Goal: Information Seeking & Learning: Compare options

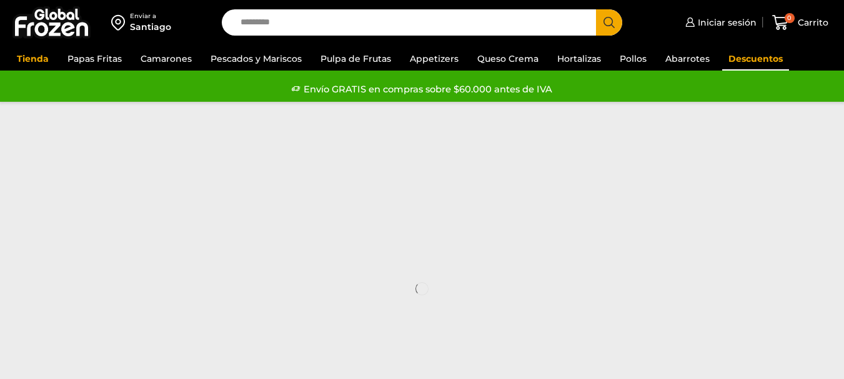
click at [758, 61] on link "Descuentos" at bounding box center [756, 59] width 67 height 24
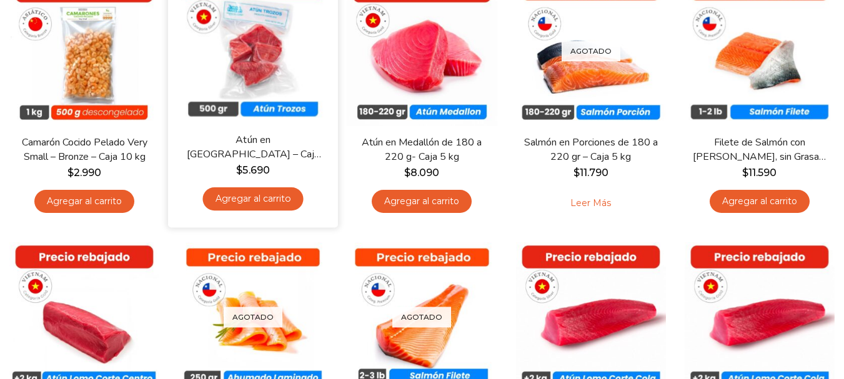
scroll to position [188, 0]
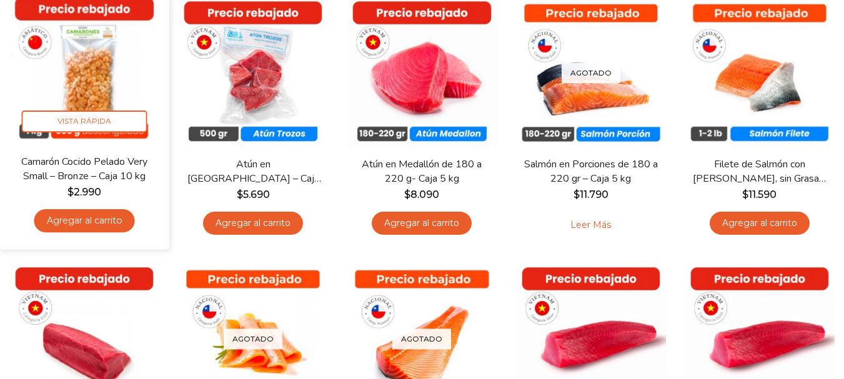
click at [96, 73] on img at bounding box center [84, 69] width 151 height 151
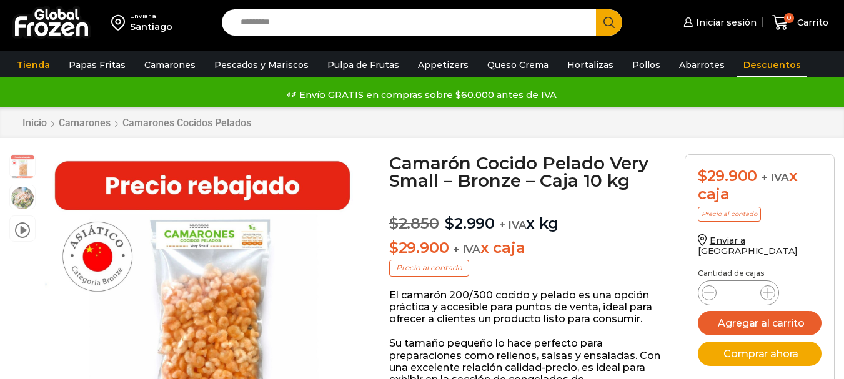
click at [757, 67] on link "Descuentos" at bounding box center [773, 65] width 70 height 24
click at [738, 65] on link "Descuentos" at bounding box center [773, 65] width 70 height 24
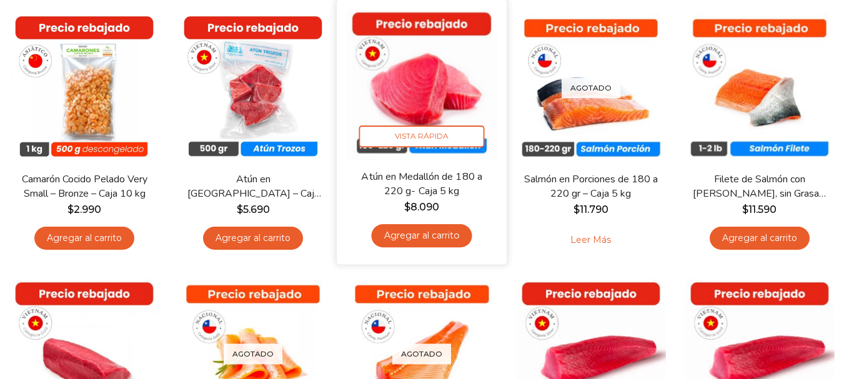
scroll to position [188, 0]
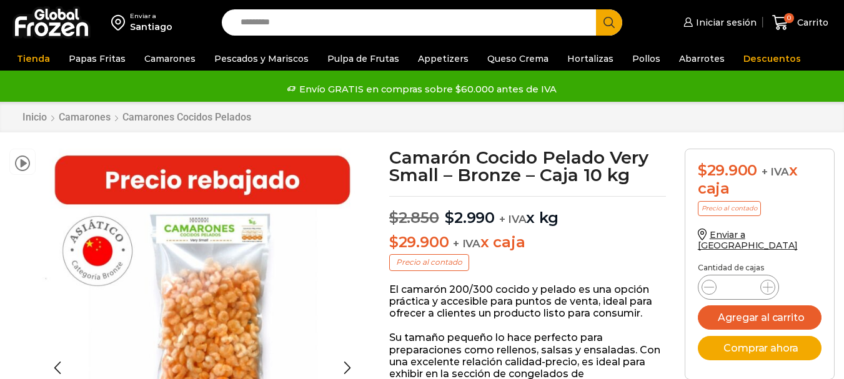
scroll to position [1, 0]
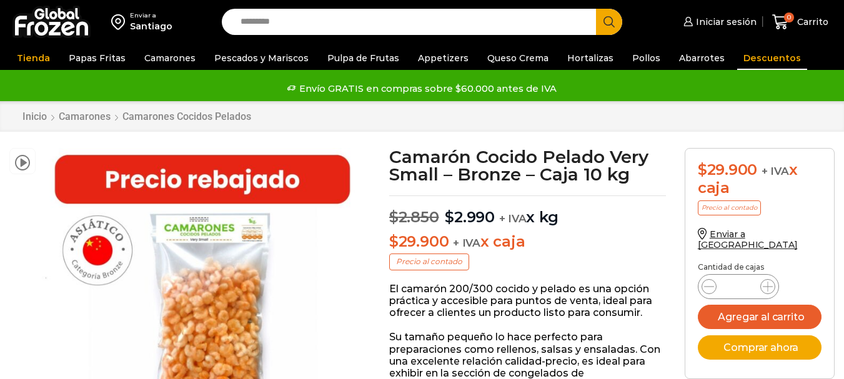
click at [760, 58] on link "Descuentos" at bounding box center [773, 58] width 70 height 24
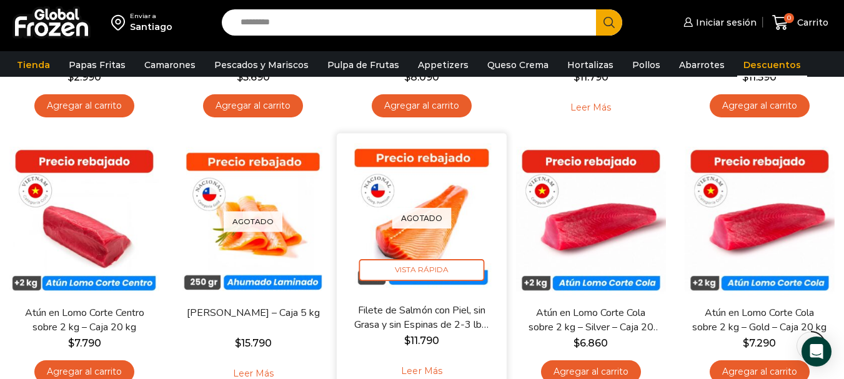
scroll to position [313, 0]
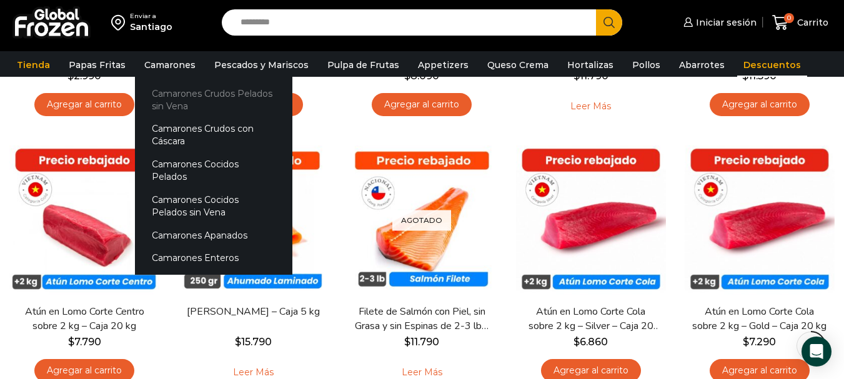
click at [183, 95] on link "Camarones Crudos Pelados sin Vena" at bounding box center [214, 100] width 158 height 36
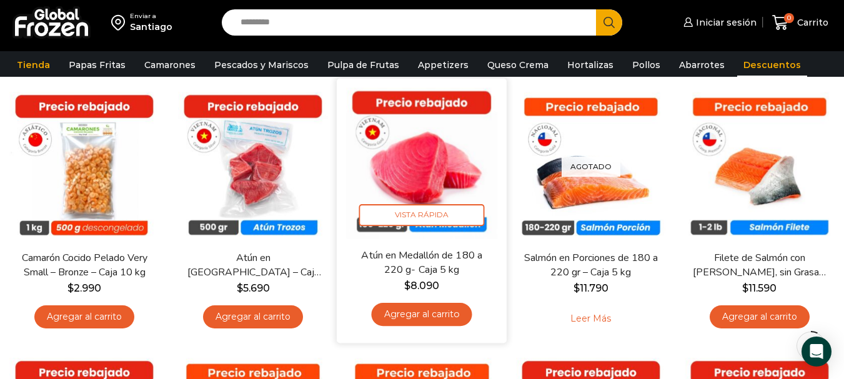
scroll to position [125, 0]
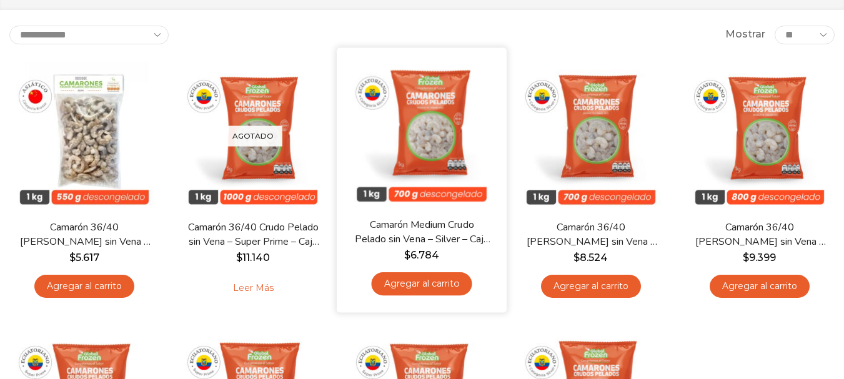
scroll to position [125, 0]
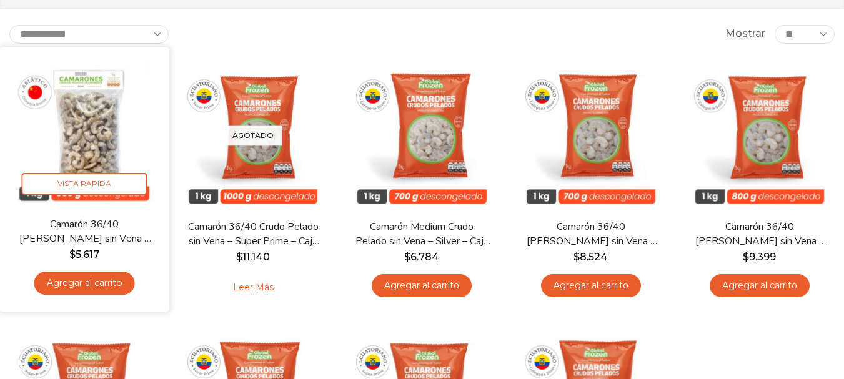
click at [96, 111] on img at bounding box center [84, 131] width 151 height 151
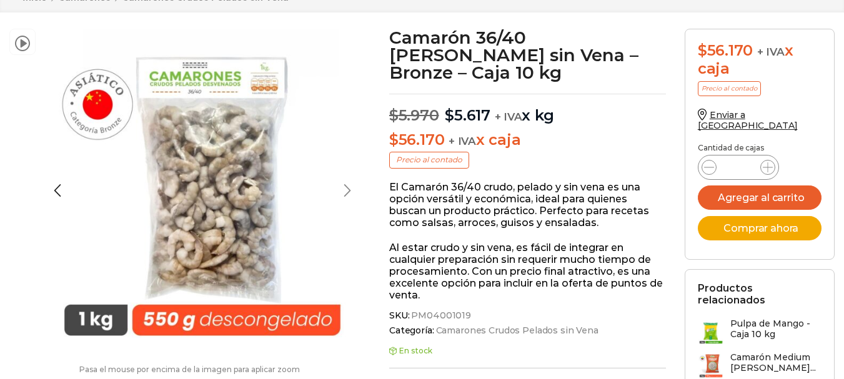
scroll to position [125, 0]
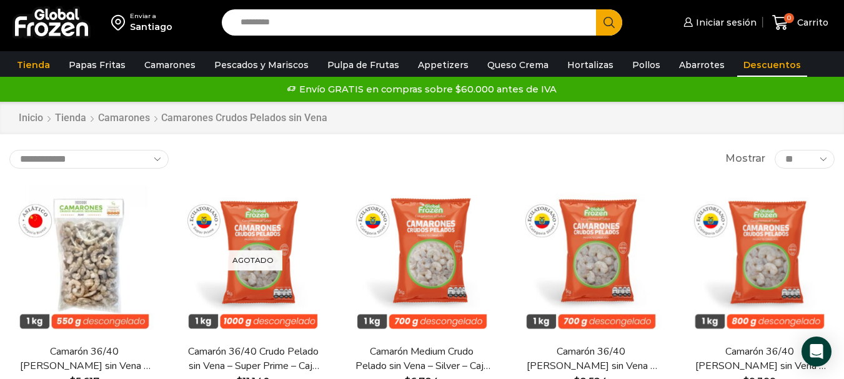
click at [748, 60] on link "Descuentos" at bounding box center [773, 65] width 70 height 24
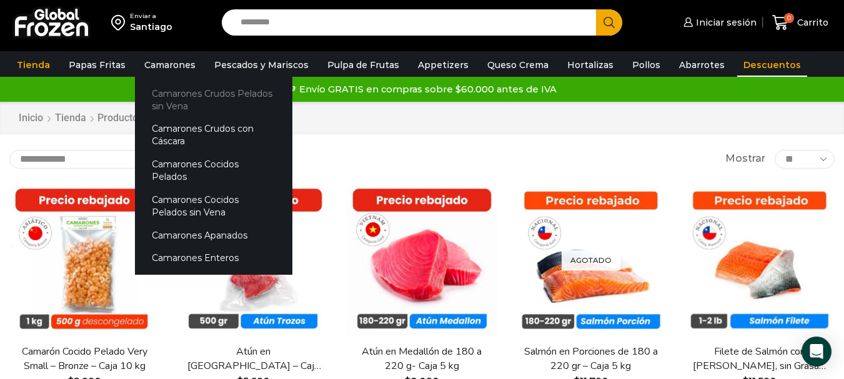
click at [189, 96] on link "Camarones Crudos Pelados sin Vena" at bounding box center [214, 100] width 158 height 36
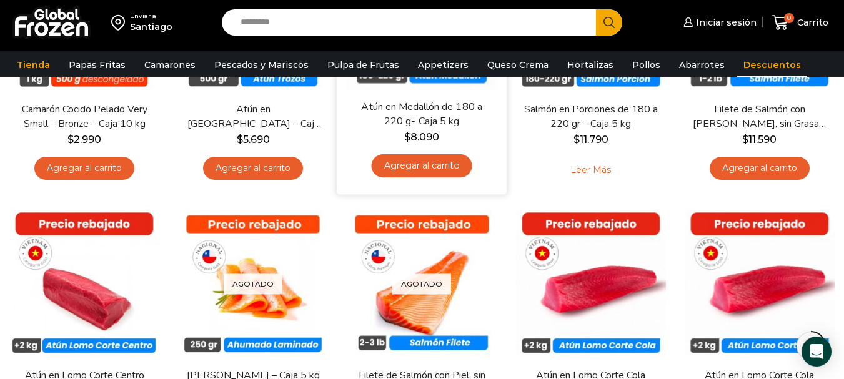
scroll to position [250, 0]
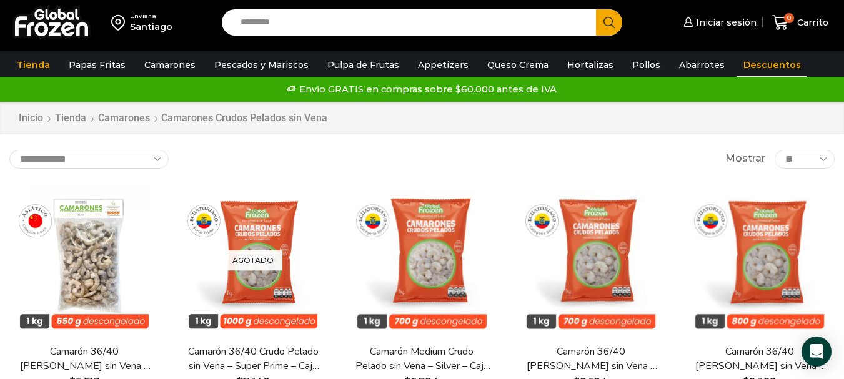
click at [764, 71] on link "Descuentos" at bounding box center [773, 65] width 70 height 24
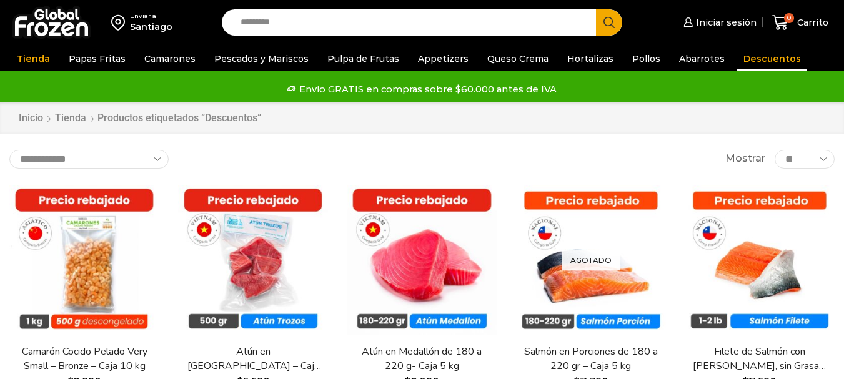
scroll to position [209, 0]
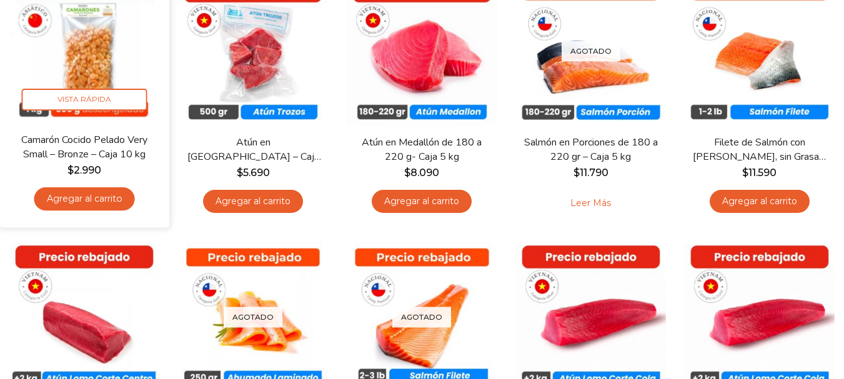
click at [93, 49] on img at bounding box center [84, 47] width 151 height 151
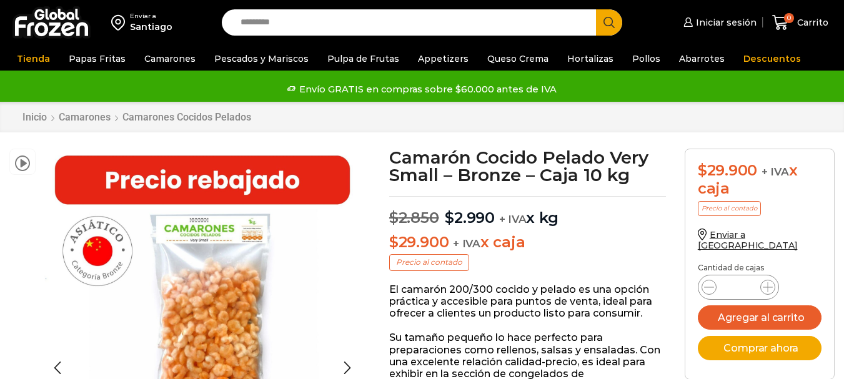
click at [213, 224] on img at bounding box center [202, 309] width 321 height 321
